Goal: Transaction & Acquisition: Purchase product/service

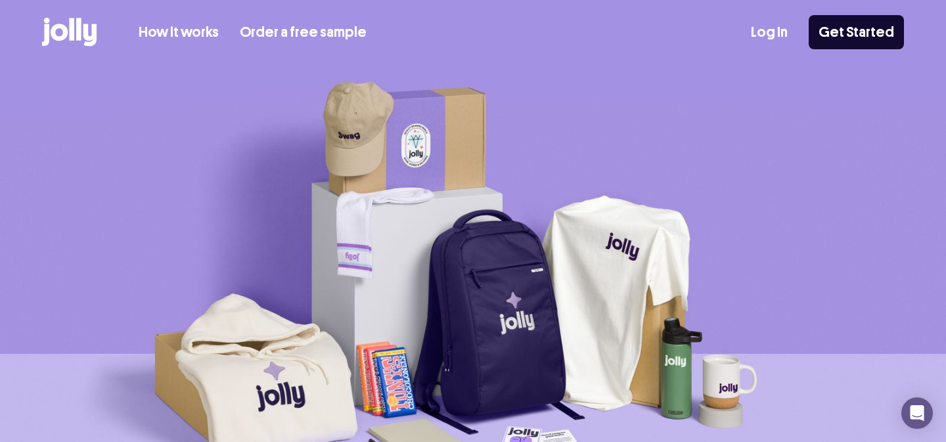
click at [78, 25] on icon at bounding box center [78, 29] width 5 height 22
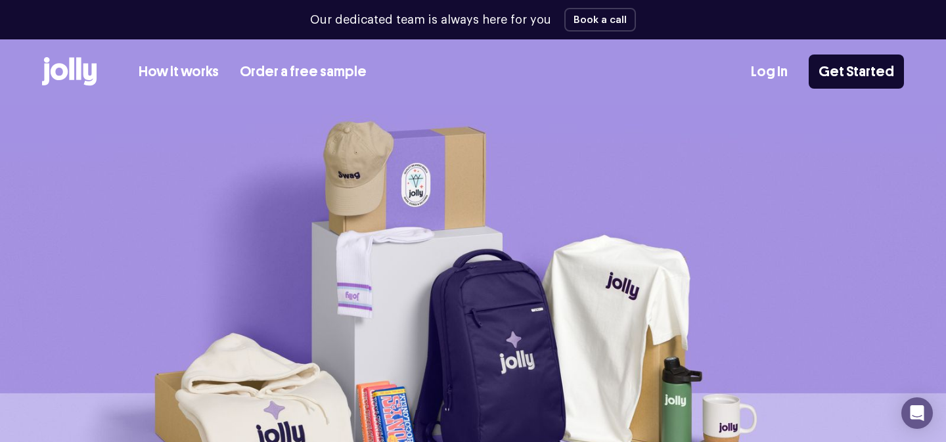
click at [77, 73] on icon at bounding box center [78, 68] width 5 height 22
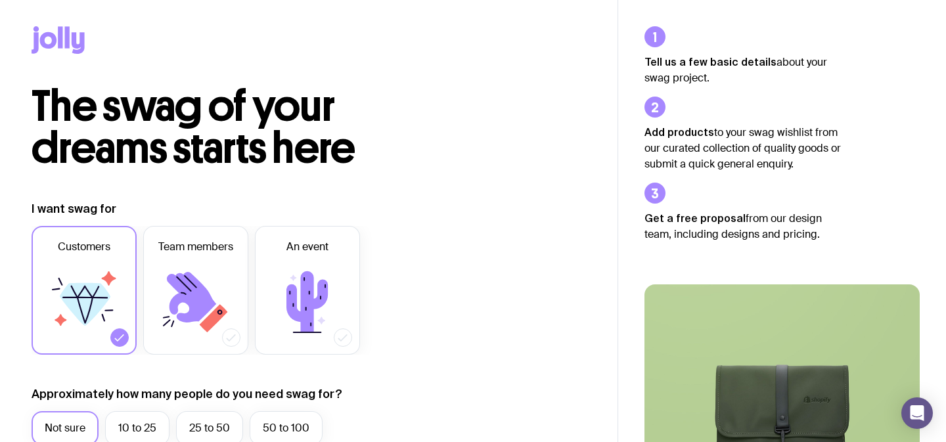
click at [60, 43] on icon at bounding box center [60, 37] width 5 height 22
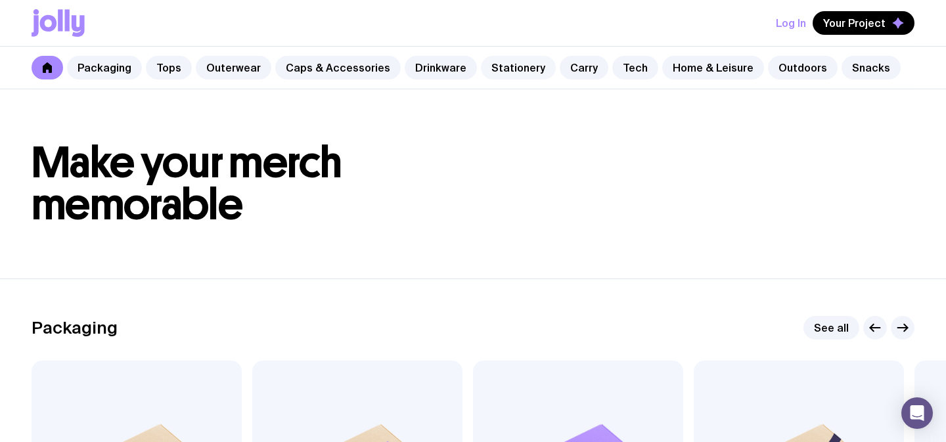
click at [495, 68] on link "Stationery" at bounding box center [518, 68] width 75 height 24
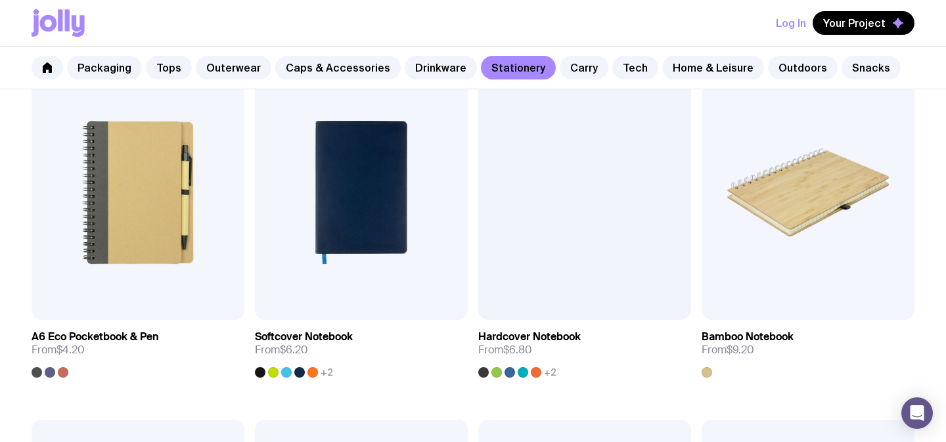
scroll to position [985, 0]
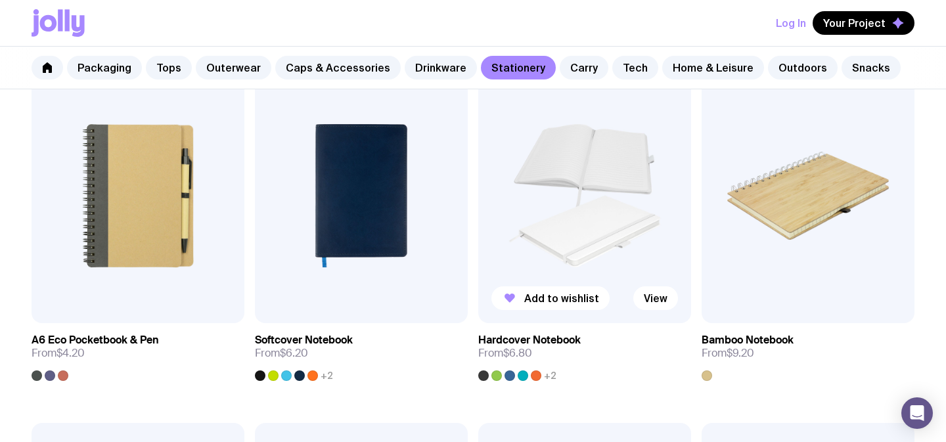
click at [572, 202] on img at bounding box center [584, 196] width 213 height 256
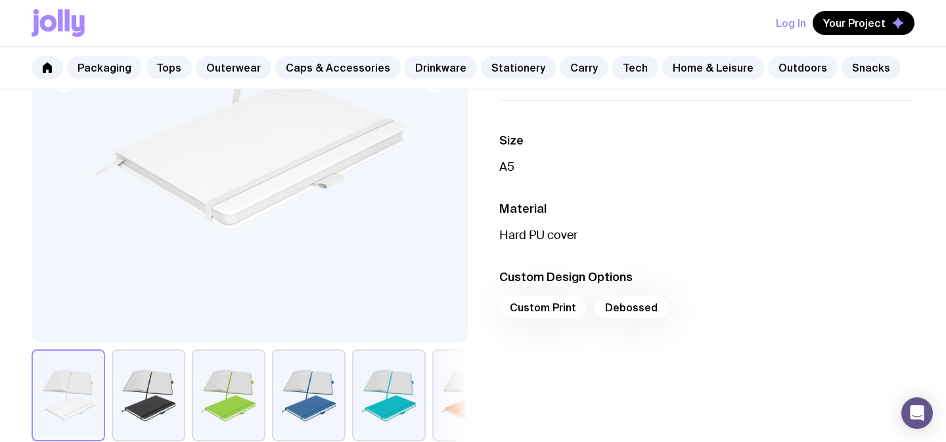
scroll to position [361, 0]
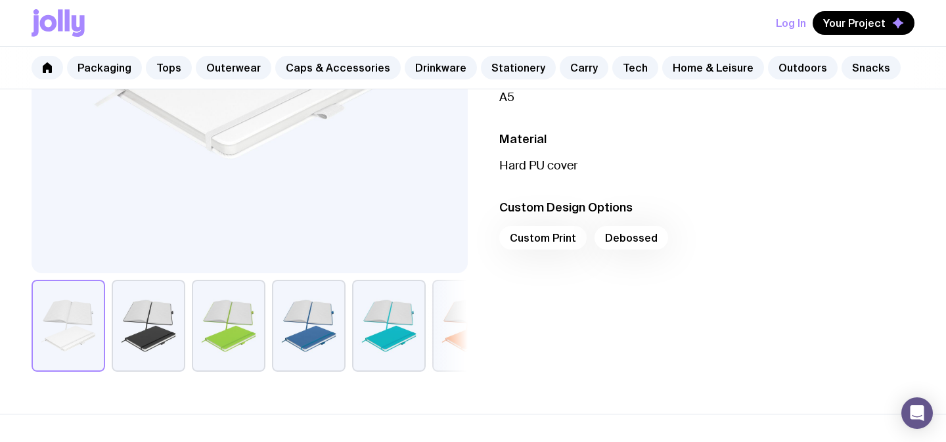
click at [307, 345] on button "button" at bounding box center [309, 326] width 74 height 92
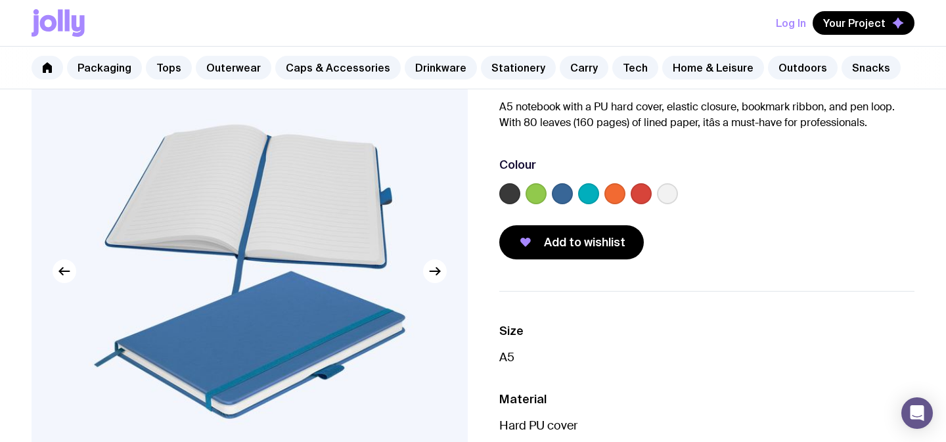
scroll to position [426, 0]
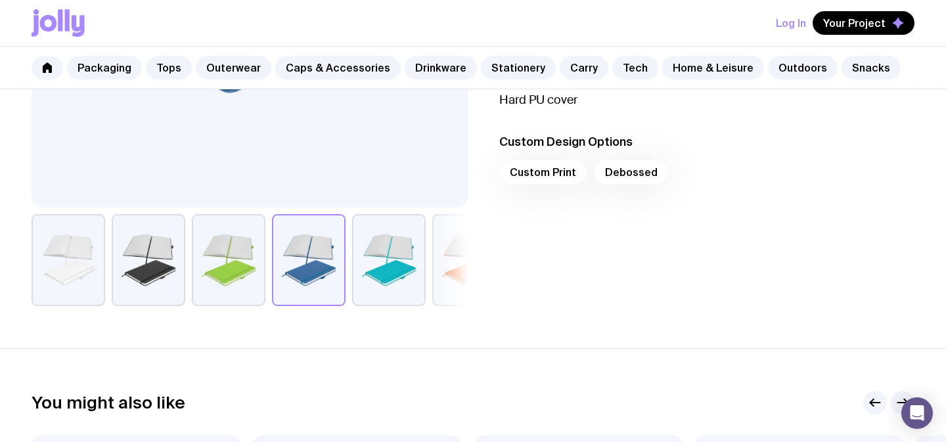
click at [76, 272] on button "button" at bounding box center [69, 260] width 74 height 92
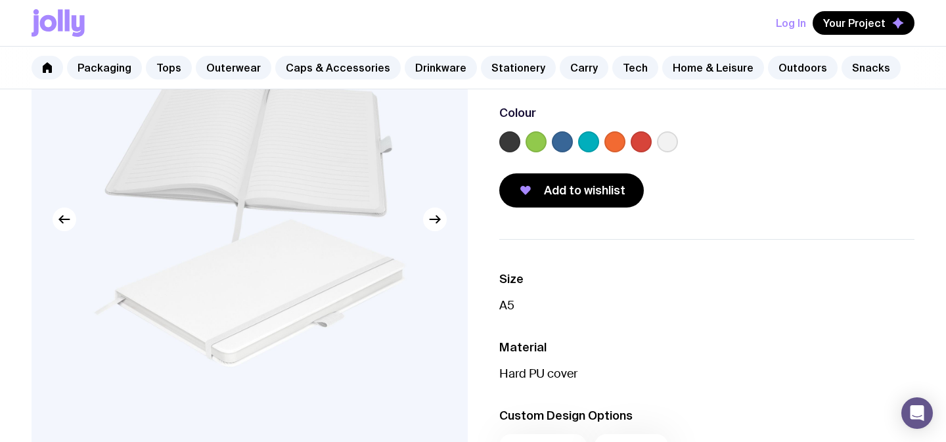
scroll to position [151, 0]
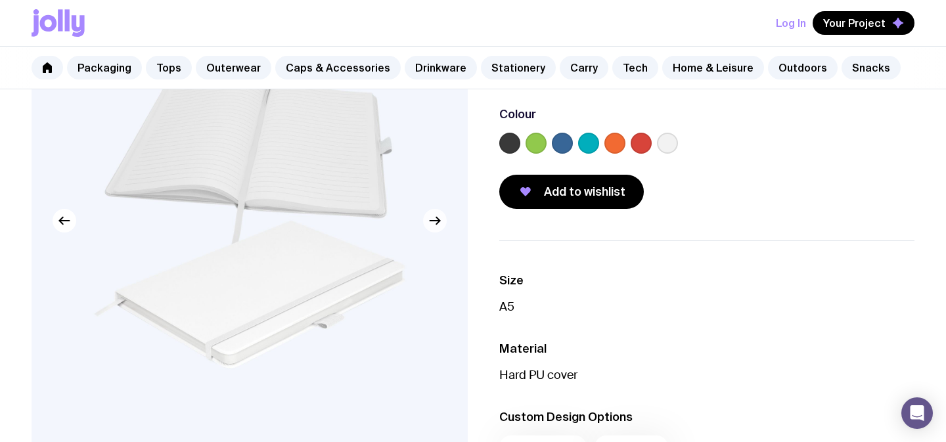
click at [440, 224] on icon "button" at bounding box center [435, 221] width 16 height 16
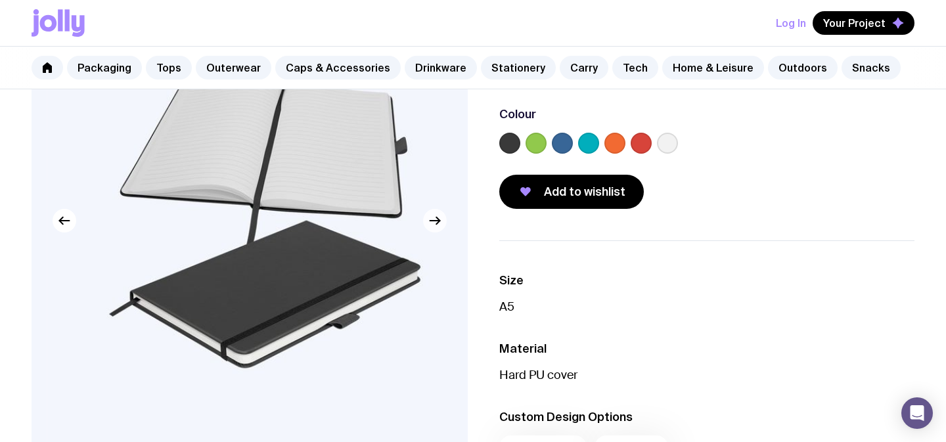
click at [440, 224] on icon "button" at bounding box center [435, 221] width 16 height 16
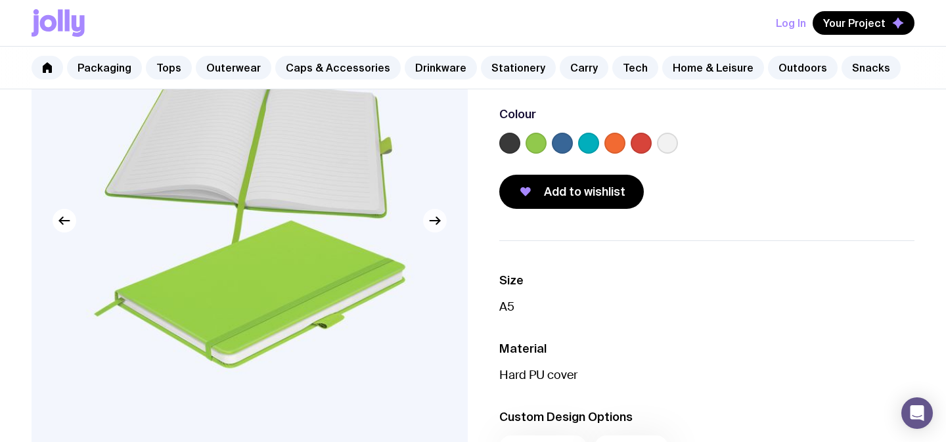
click at [440, 224] on icon "button" at bounding box center [435, 221] width 16 height 16
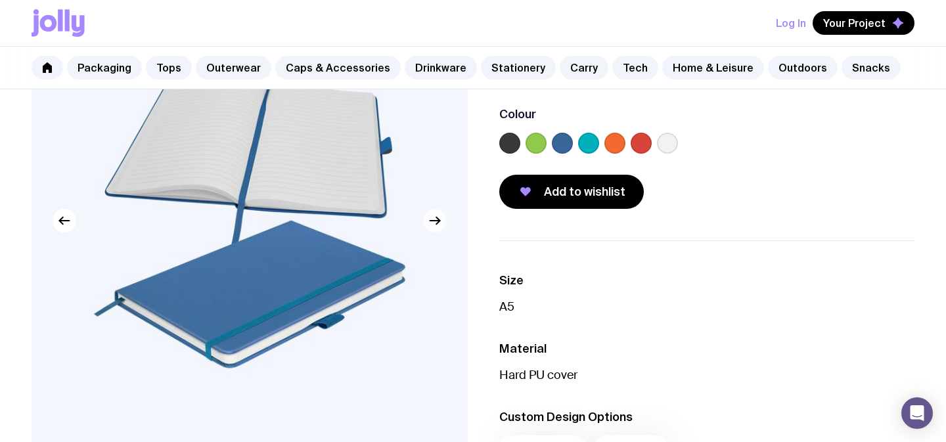
click at [440, 224] on icon "button" at bounding box center [435, 221] width 16 height 16
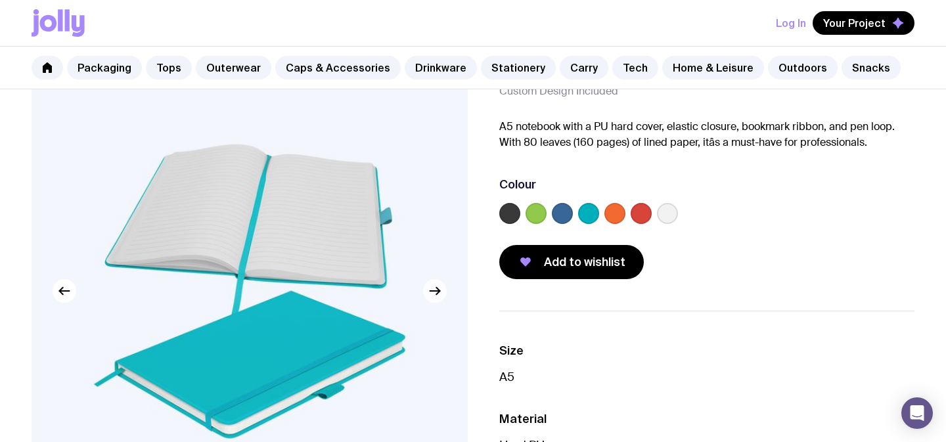
scroll to position [79, 0]
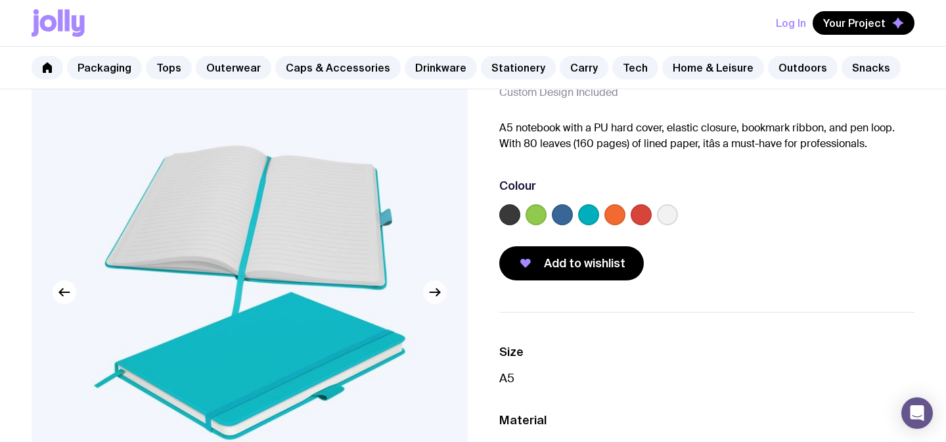
click at [432, 298] on icon "button" at bounding box center [435, 292] width 16 height 16
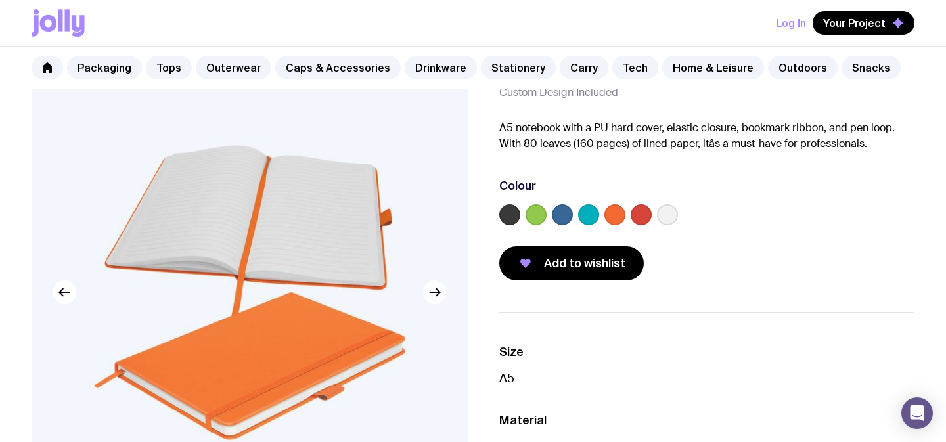
click at [432, 298] on icon "button" at bounding box center [435, 292] width 16 height 16
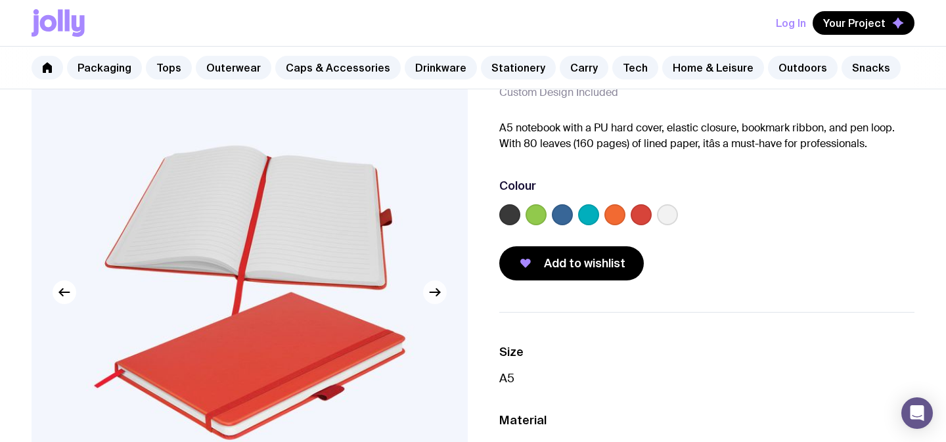
click at [432, 298] on icon "button" at bounding box center [435, 292] width 16 height 16
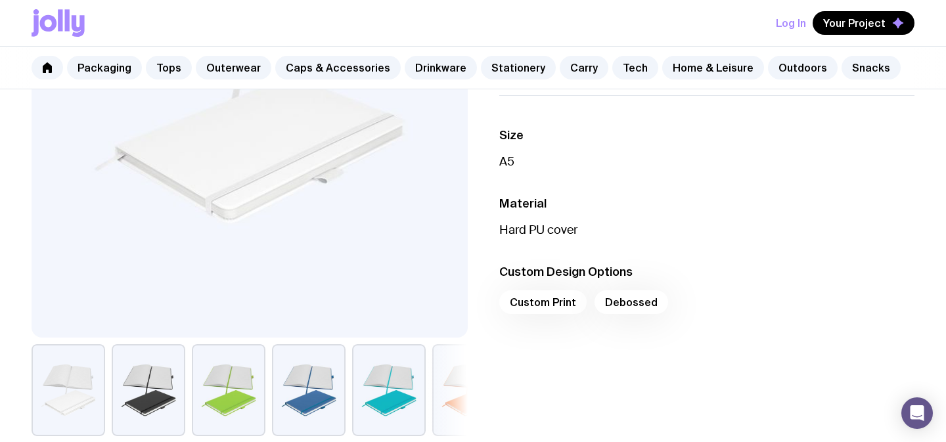
scroll to position [355, 0]
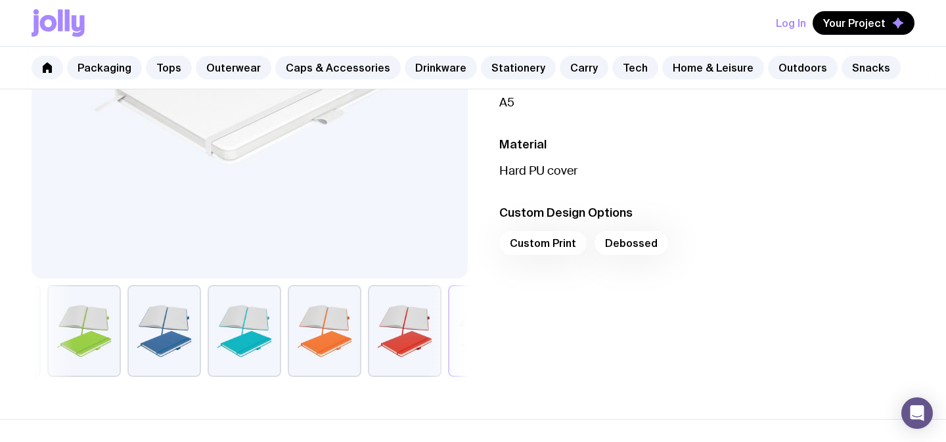
drag, startPoint x: 432, startPoint y: 317, endPoint x: 177, endPoint y: 309, distance: 255.0
click at [177, 309] on div at bounding box center [250, 331] width 436 height 92
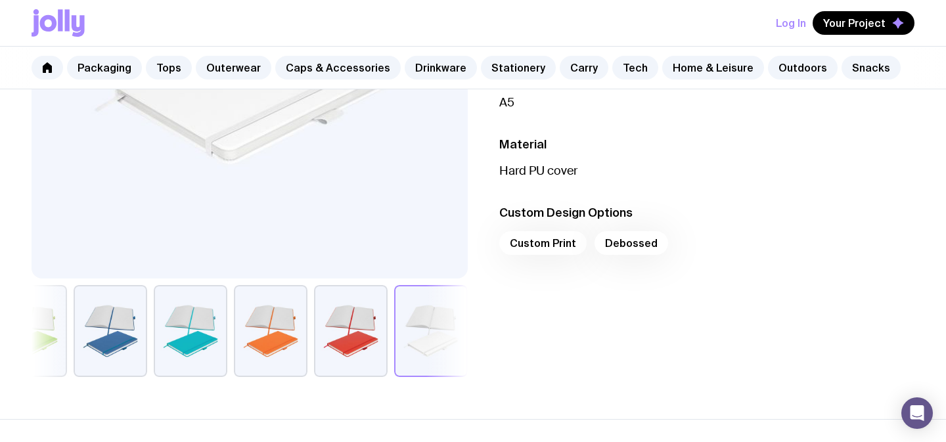
click at [352, 340] on button "button" at bounding box center [351, 331] width 74 height 92
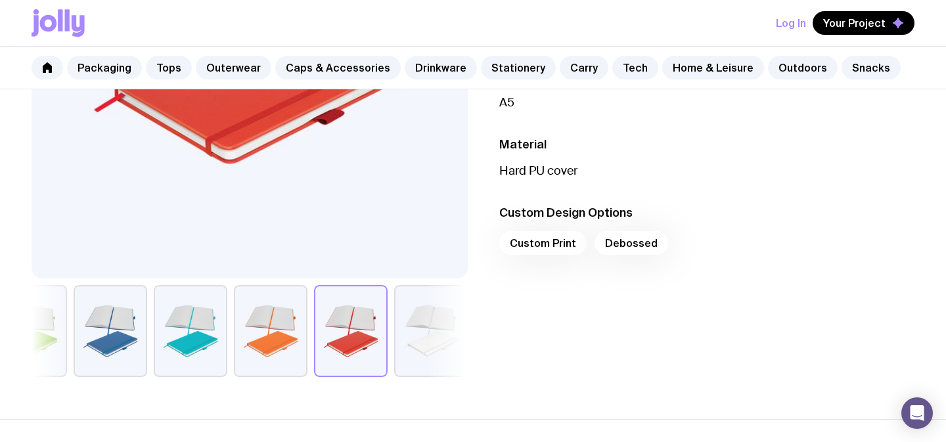
click at [302, 340] on button "button" at bounding box center [271, 331] width 74 height 92
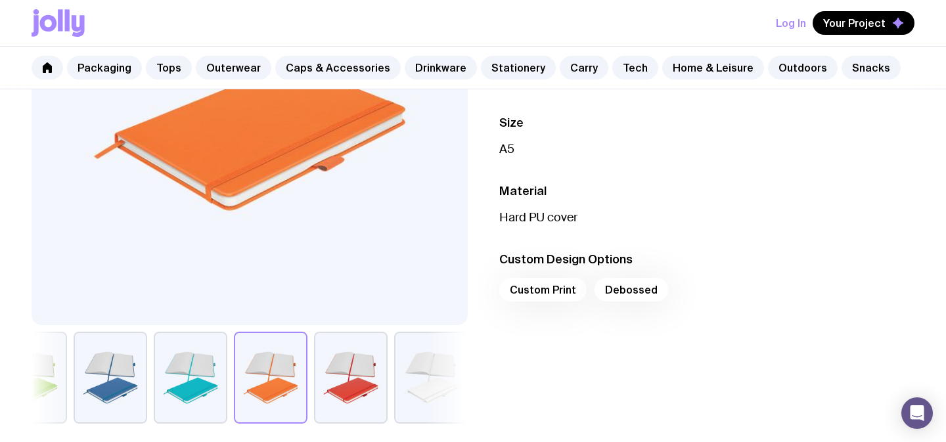
scroll to position [336, 0]
